Goal: Task Accomplishment & Management: Manage account settings

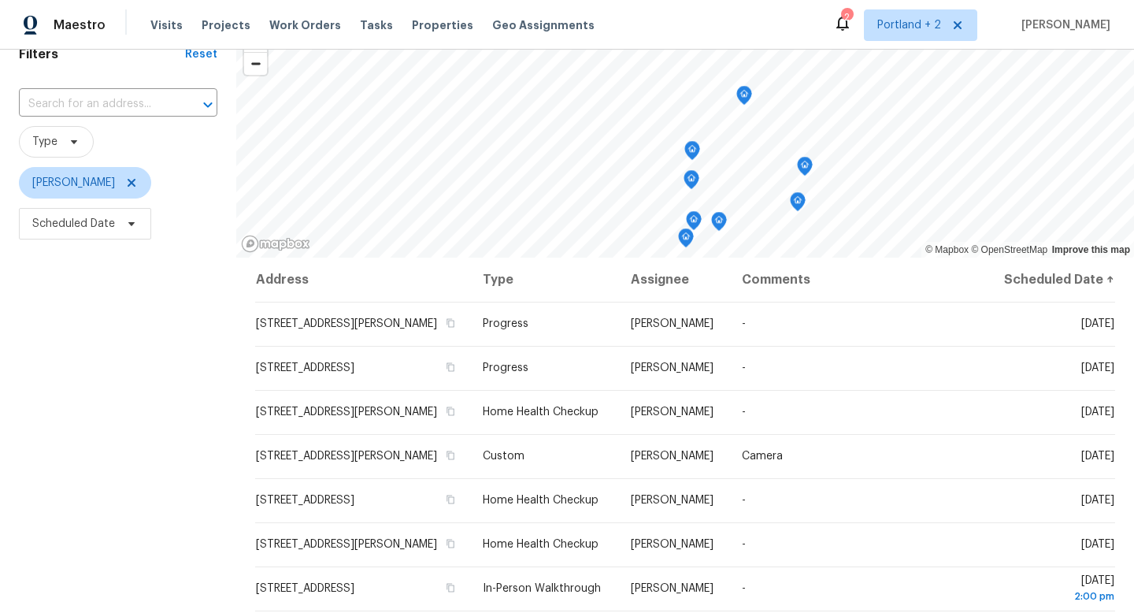
scroll to position [163, 0]
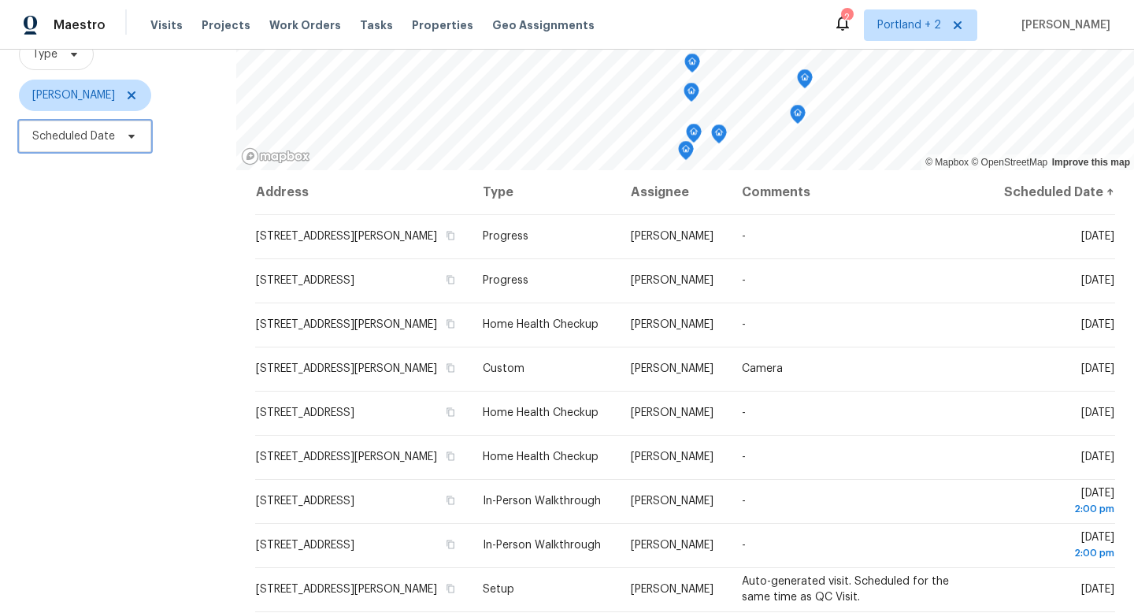
click at [114, 137] on span "Scheduled Date" at bounding box center [85, 137] width 132 height 32
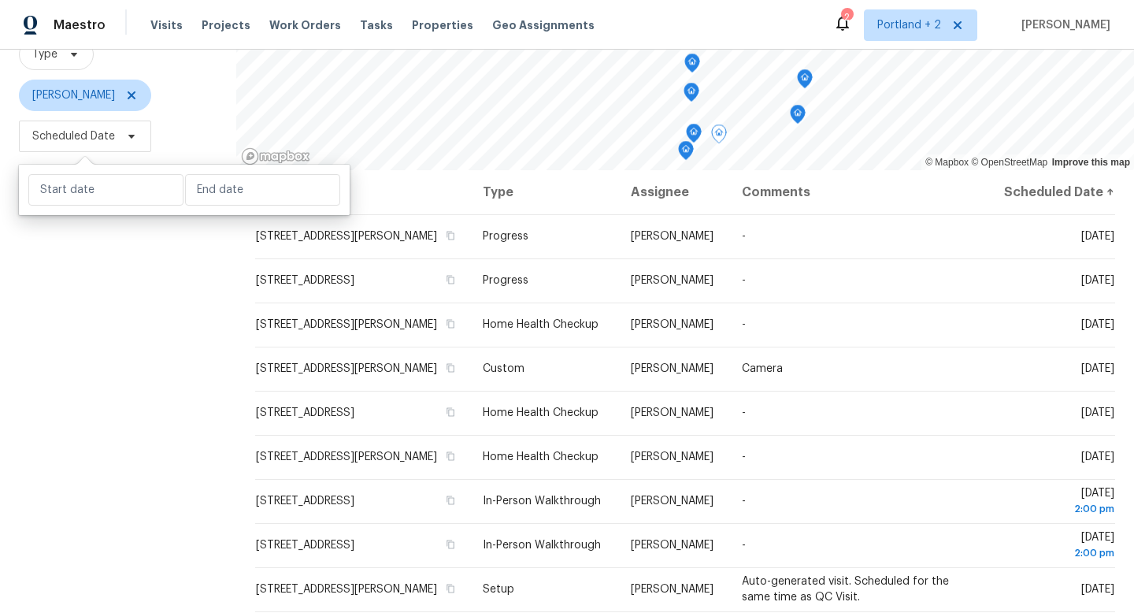
click at [161, 355] on div "Filters Reset ​ Type Karen Mattingley Scheduled Date" at bounding box center [118, 297] width 236 height 726
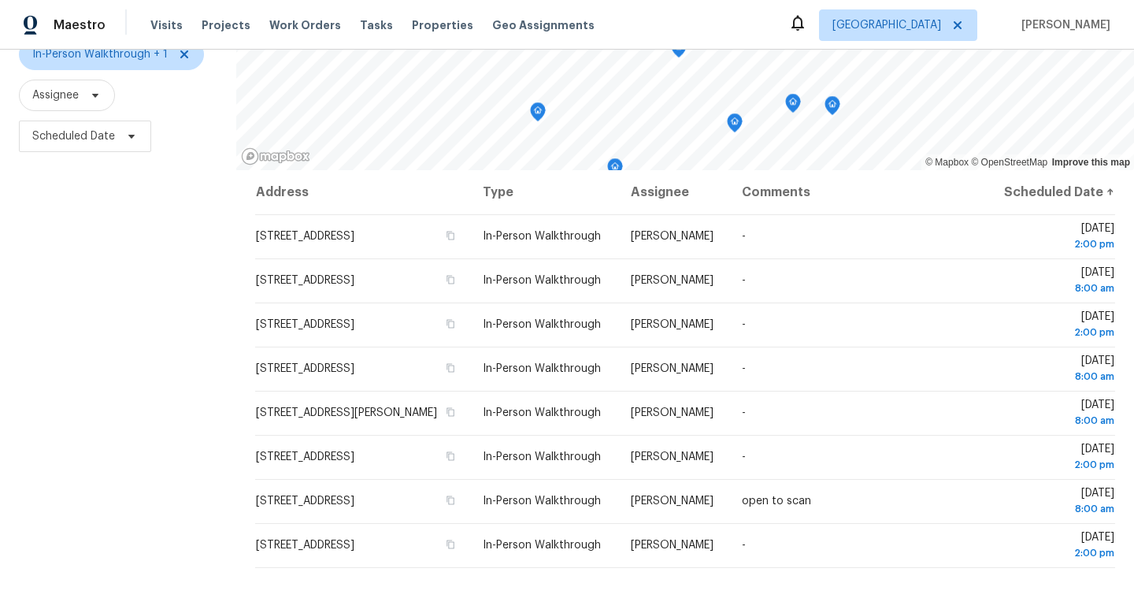
scroll to position [153, 0]
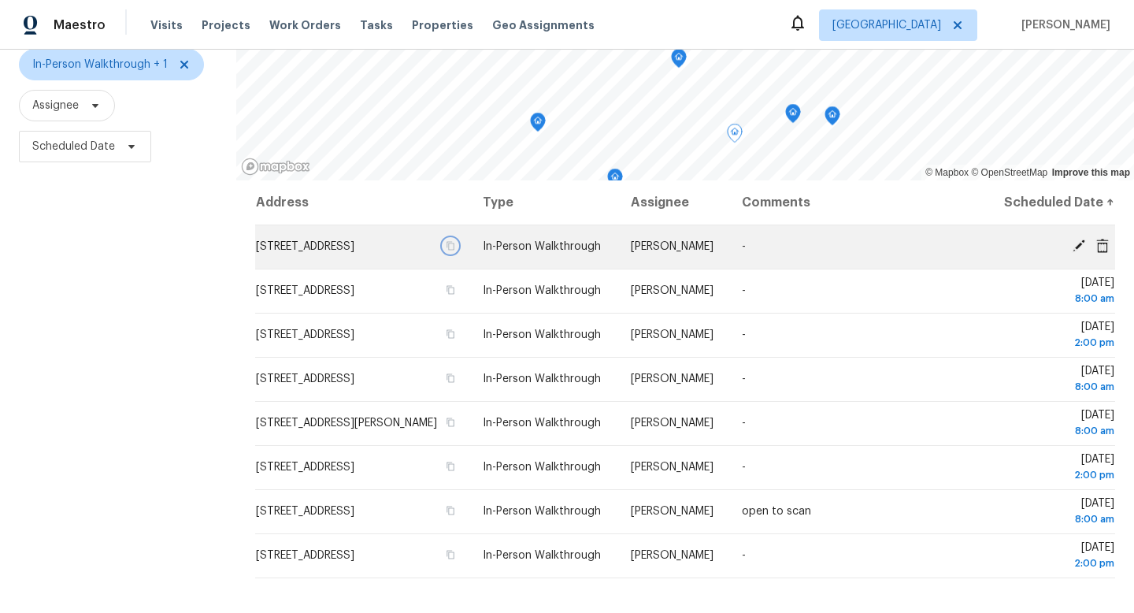
click at [455, 251] on icon "button" at bounding box center [451, 246] width 8 height 9
click at [455, 251] on icon "button" at bounding box center [450, 245] width 9 height 9
